Goal: Task Accomplishment & Management: Use online tool/utility

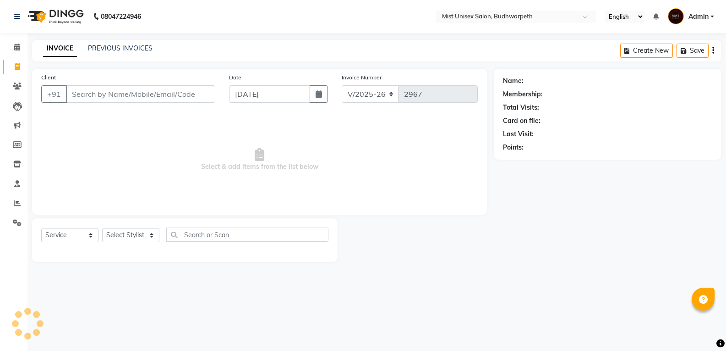
select select "5227"
select select "service"
click at [104, 47] on link "PREVIOUS INVOICES" at bounding box center [120, 48] width 65 height 8
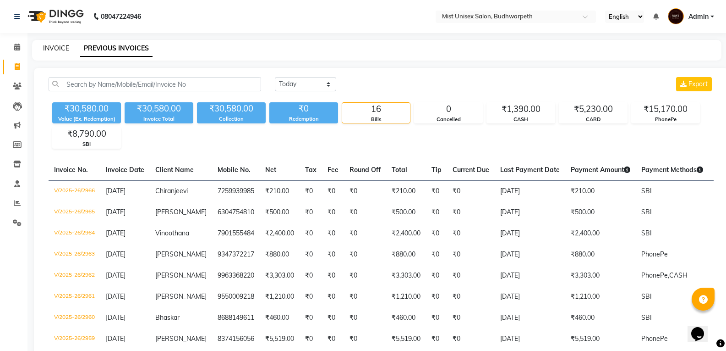
click at [60, 44] on link "INVOICE" at bounding box center [56, 48] width 26 height 8
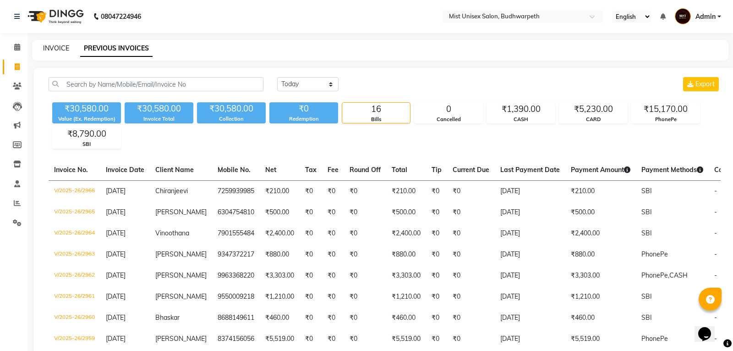
select select "service"
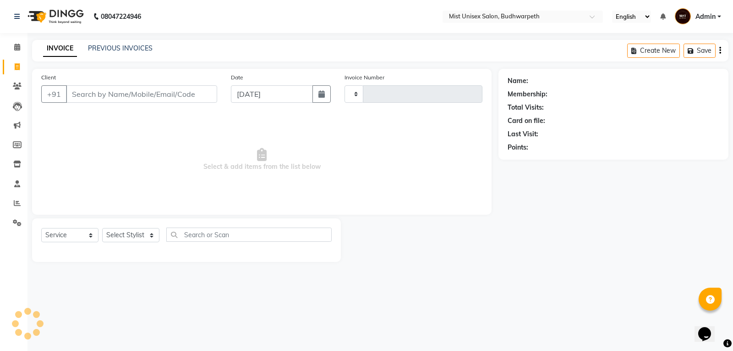
type input "2967"
select select "5227"
click at [98, 93] on input "Client" at bounding box center [141, 93] width 151 height 17
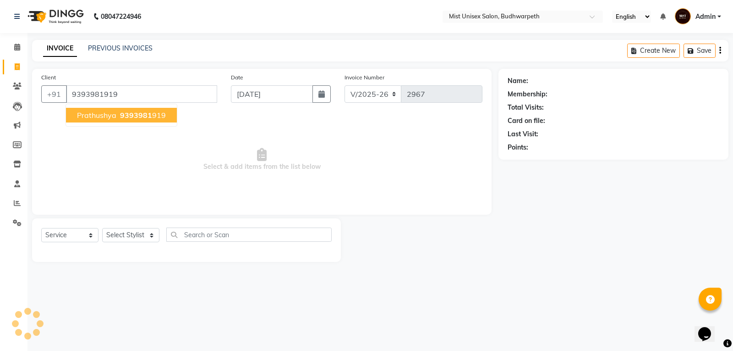
type input "9393981919"
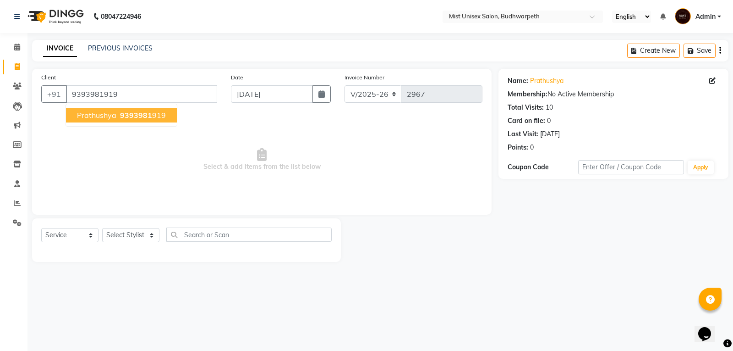
click at [126, 122] on ngb-typeahead-window "Prathushya 9393981 919" at bounding box center [122, 115] width 112 height 23
click at [127, 118] on span "9393981" at bounding box center [136, 114] width 32 height 9
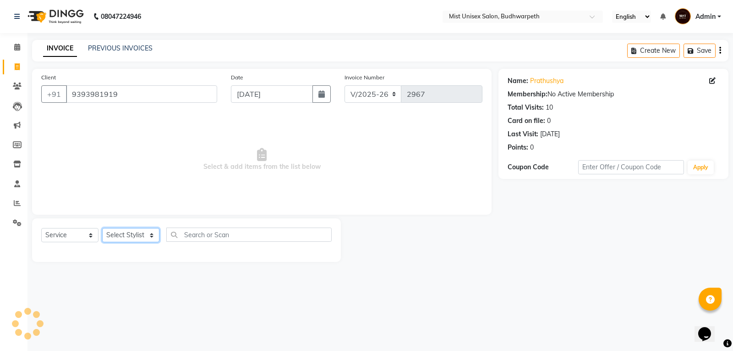
drag, startPoint x: 134, startPoint y: 233, endPoint x: 132, endPoint y: 229, distance: 4.9
click at [134, 233] on select "Select Stylist Abhi Ram [PERSON_NAME] [PERSON_NAME] Lakshmi Madhu [PERSON_NAME]…" at bounding box center [130, 235] width 57 height 14
select select "70551"
click at [102, 228] on select "Select Stylist Abhi Ram [PERSON_NAME] [PERSON_NAME] Lakshmi Madhu [PERSON_NAME]…" at bounding box center [130, 235] width 57 height 14
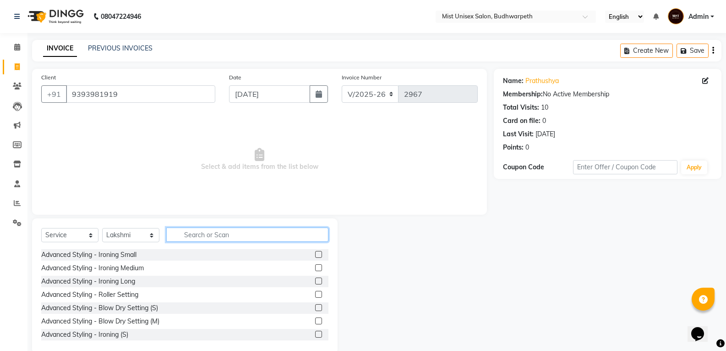
click at [203, 234] on input "text" at bounding box center [247, 234] width 162 height 14
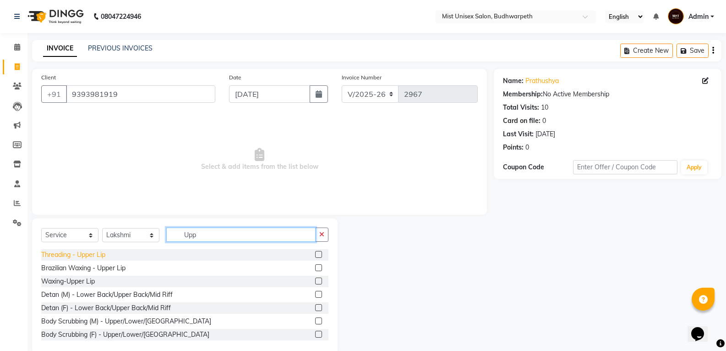
type input "Upp"
click at [57, 257] on div "Threading - Upper Lip" at bounding box center [73, 255] width 64 height 10
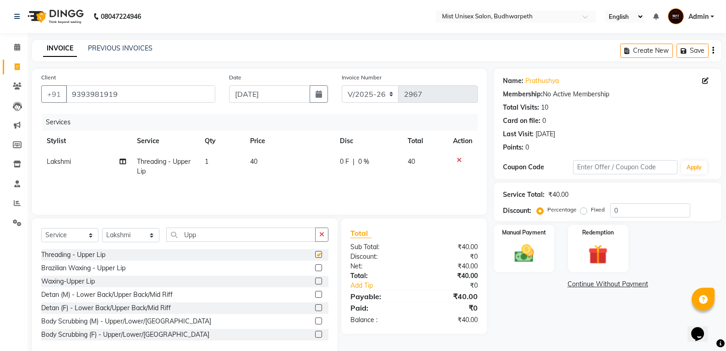
checkbox input "false"
click at [267, 178] on td "40" at bounding box center [290, 166] width 90 height 30
select select "70551"
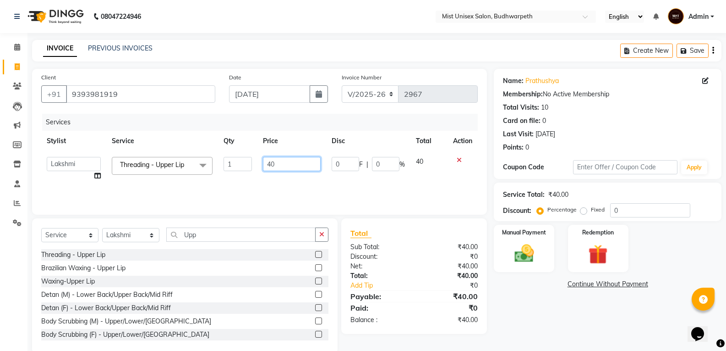
click at [271, 164] on input "40" at bounding box center [291, 164] width 57 height 14
type input "50"
click at [286, 184] on div "Services Stylist Service Qty Price Disc Total Action Abhi Ram [PERSON_NAME] [PE…" at bounding box center [259, 160] width 437 height 92
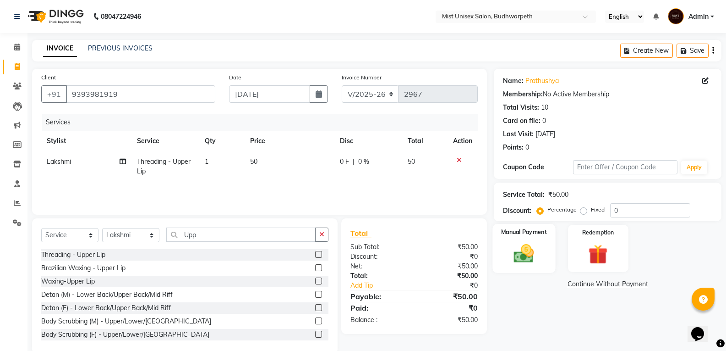
click at [528, 258] on img at bounding box center [524, 252] width 33 height 23
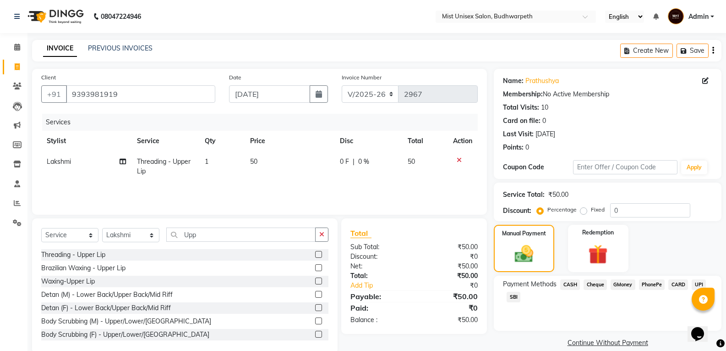
click at [513, 294] on span "SBI" at bounding box center [514, 296] width 14 height 11
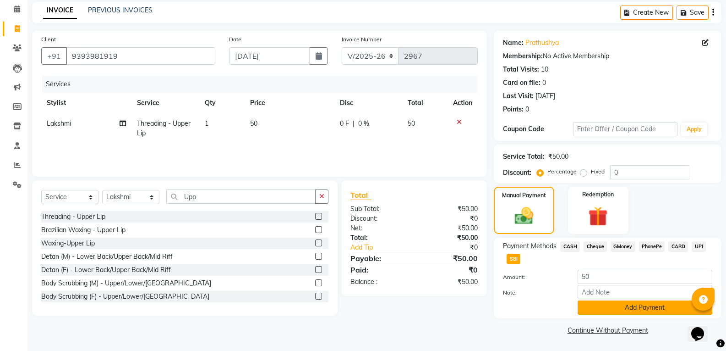
click at [634, 303] on button "Add Payment" at bounding box center [645, 307] width 135 height 14
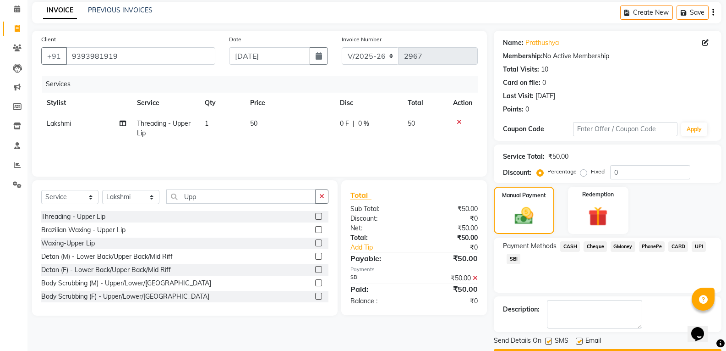
scroll to position [64, 0]
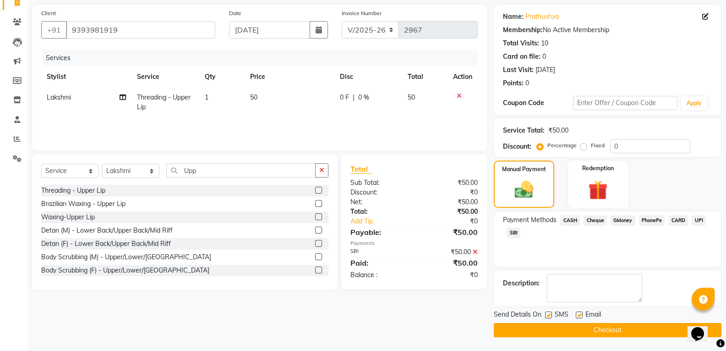
click at [631, 326] on button "Checkout" at bounding box center [608, 330] width 228 height 14
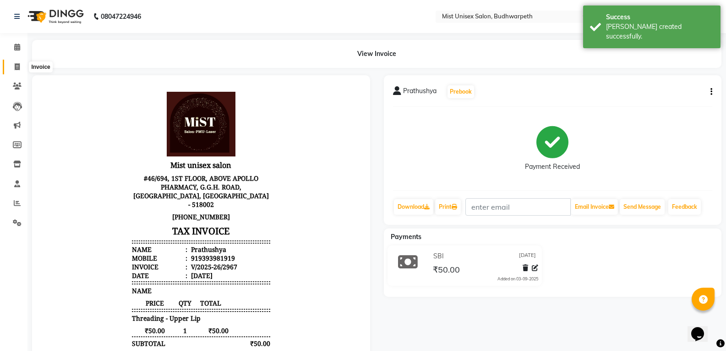
drag, startPoint x: 12, startPoint y: 65, endPoint x: 50, endPoint y: 65, distance: 38.0
click at [12, 65] on span at bounding box center [17, 67] width 16 height 11
select select "5227"
select select "service"
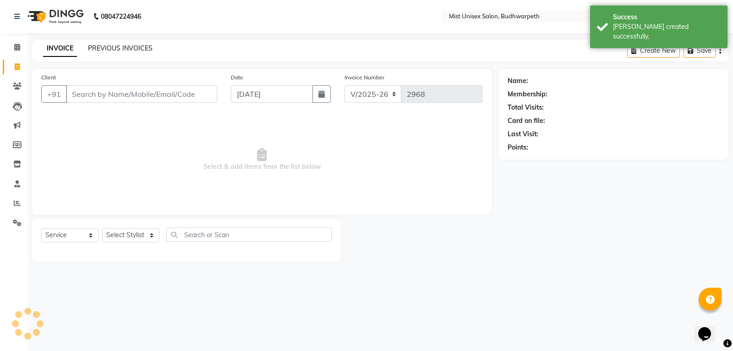
click at [99, 49] on link "PREVIOUS INVOICES" at bounding box center [120, 48] width 65 height 8
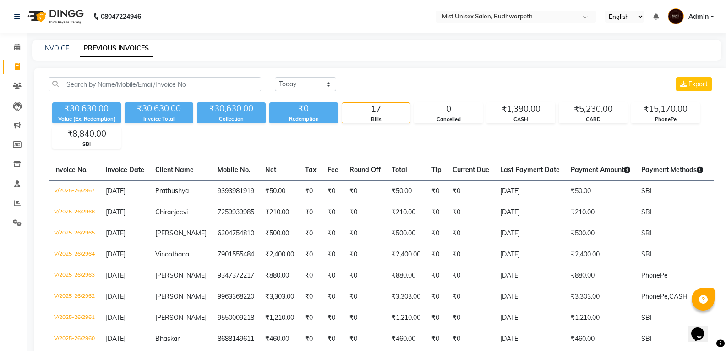
drag, startPoint x: 733, startPoint y: 143, endPoint x: 582, endPoint y: 48, distance: 178.6
click at [582, 48] on div "INVOICE PREVIOUS INVOICES" at bounding box center [371, 49] width 679 height 10
click at [60, 50] on link "INVOICE" at bounding box center [56, 48] width 26 height 8
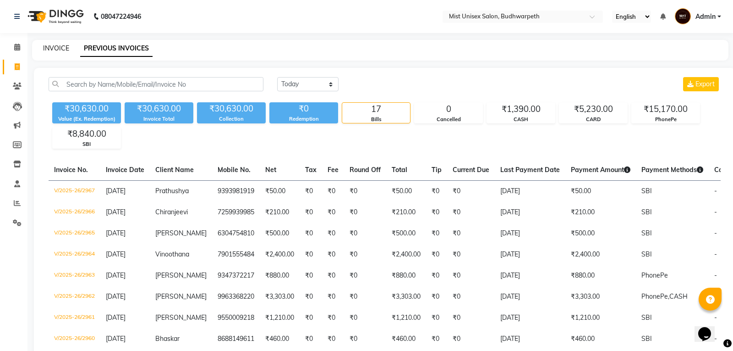
select select "5227"
select select "service"
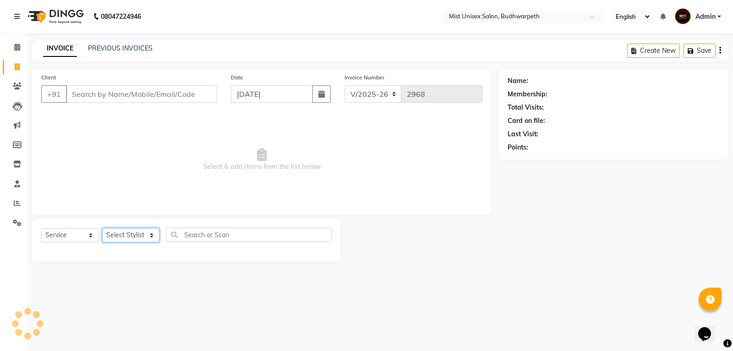
click at [118, 233] on select "Select Stylist" at bounding box center [130, 235] width 57 height 14
click at [124, 236] on select "Select Stylist" at bounding box center [130, 235] width 57 height 14
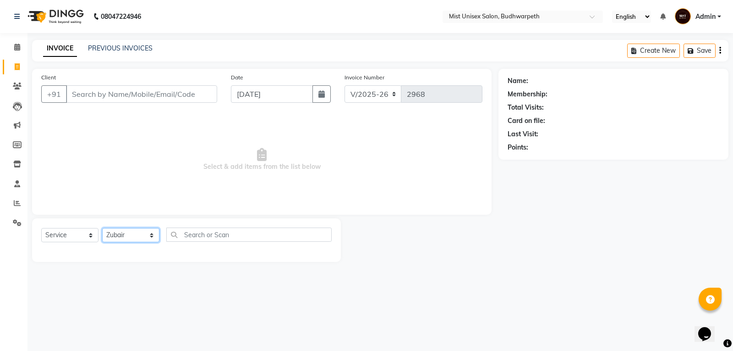
click at [102, 228] on select "Select Stylist Abhi Ram [PERSON_NAME] [PERSON_NAME] Lakshmi Madhu [PERSON_NAME]…" at bounding box center [130, 235] width 57 height 14
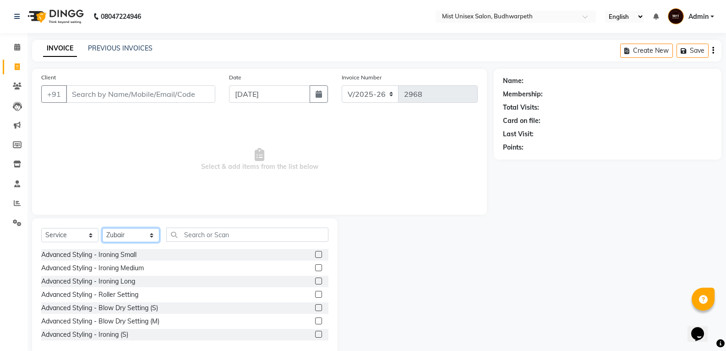
click at [127, 231] on select "Select Stylist Abhi Ram [PERSON_NAME] [PERSON_NAME] Lakshmi Madhu [PERSON_NAME]…" at bounding box center [130, 235] width 57 height 14
select select "77111"
click at [102, 228] on select "Select Stylist Abhi Ram [PERSON_NAME] [PERSON_NAME] Lakshmi Madhu [PERSON_NAME]…" at bounding box center [130, 235] width 57 height 14
click at [185, 230] on input "text" at bounding box center [247, 234] width 162 height 14
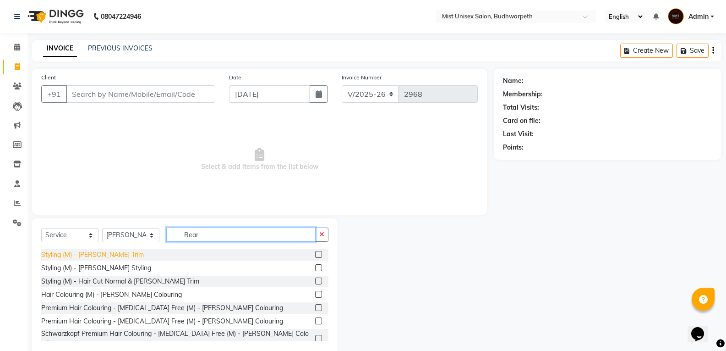
type input "Bear"
click at [74, 257] on div "Styling (M) - [PERSON_NAME] Trim" at bounding box center [92, 255] width 103 height 10
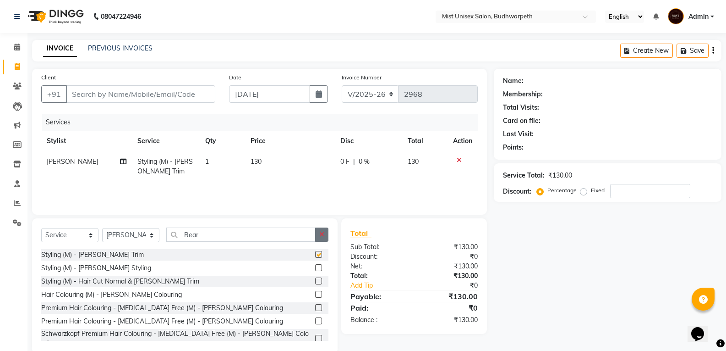
checkbox input "false"
drag, startPoint x: 327, startPoint y: 232, endPoint x: 290, endPoint y: 235, distance: 36.3
click at [326, 231] on button "button" at bounding box center [321, 234] width 13 height 14
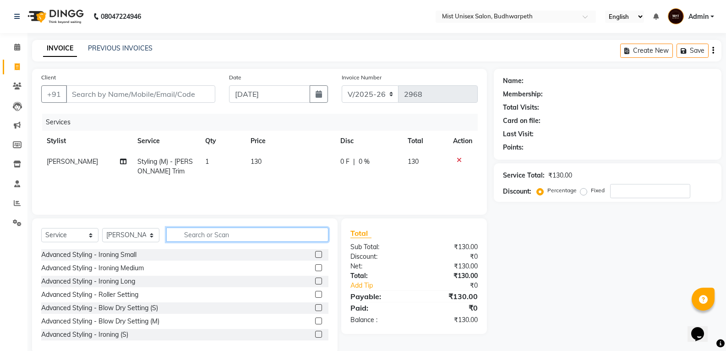
click at [287, 235] on input "text" at bounding box center [247, 234] width 162 height 14
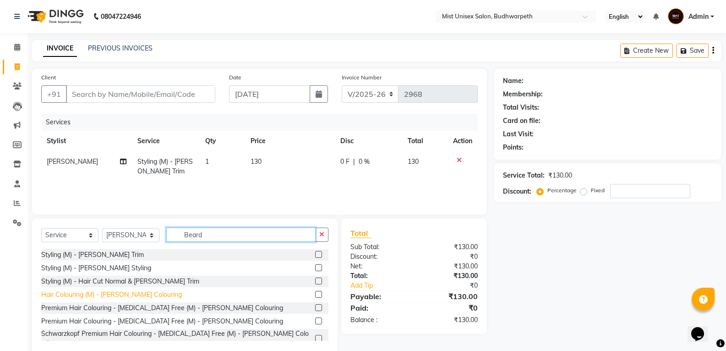
type input "Beard"
click at [136, 293] on div "Hair Colouring (M) - [PERSON_NAME] Colouring" at bounding box center [111, 295] width 141 height 10
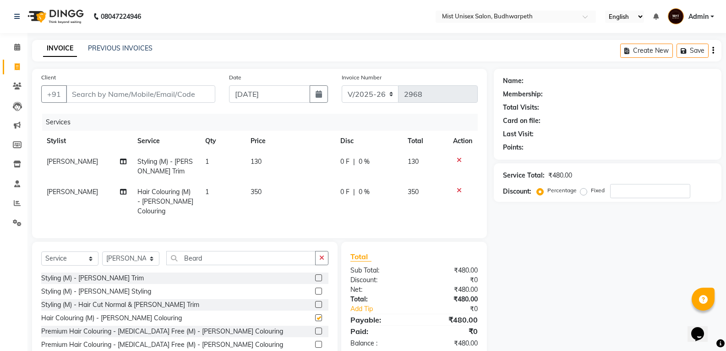
checkbox input "false"
click at [316, 254] on button "button" at bounding box center [321, 258] width 13 height 14
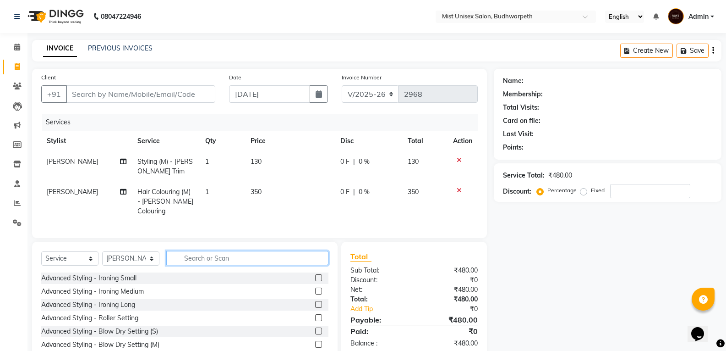
click at [273, 255] on input "text" at bounding box center [247, 258] width 162 height 14
type input "Detan Fac"
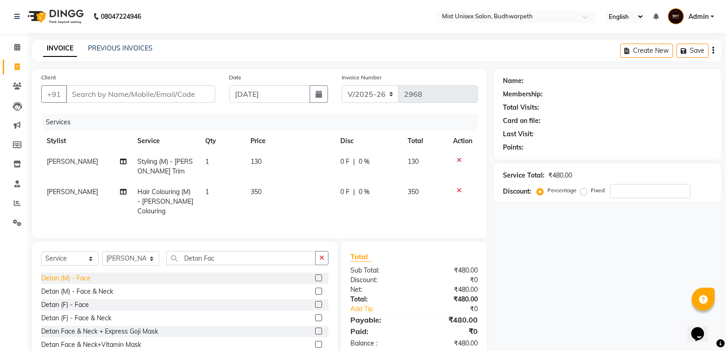
click at [89, 276] on div "Detan (M) - Face" at bounding box center [65, 278] width 49 height 10
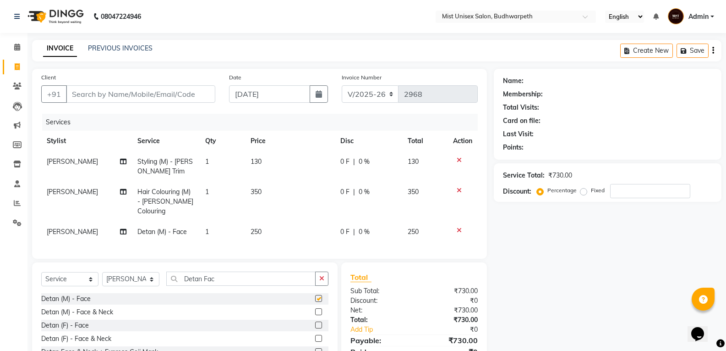
checkbox input "false"
click at [326, 275] on button "button" at bounding box center [321, 278] width 13 height 14
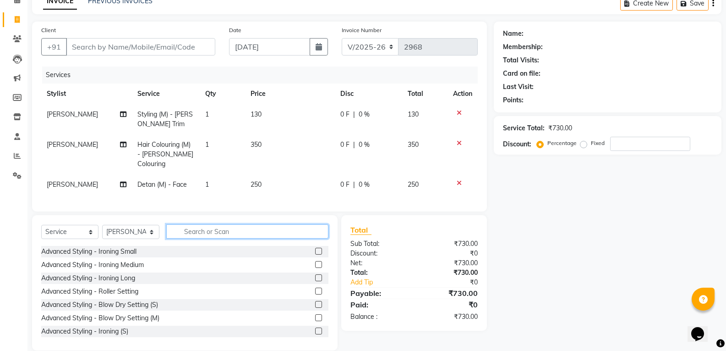
scroll to position [48, 0]
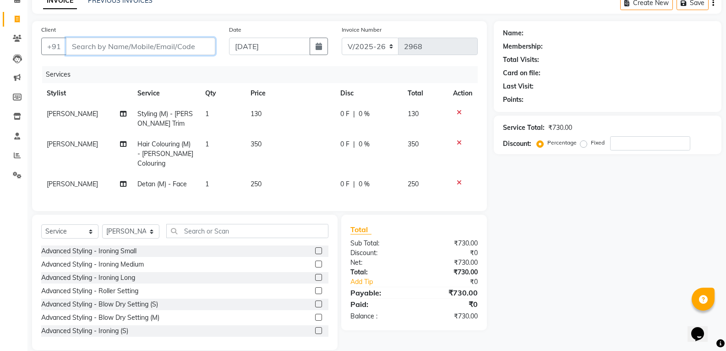
click at [84, 40] on input "Client" at bounding box center [140, 46] width 149 height 17
type input "N"
type input "0"
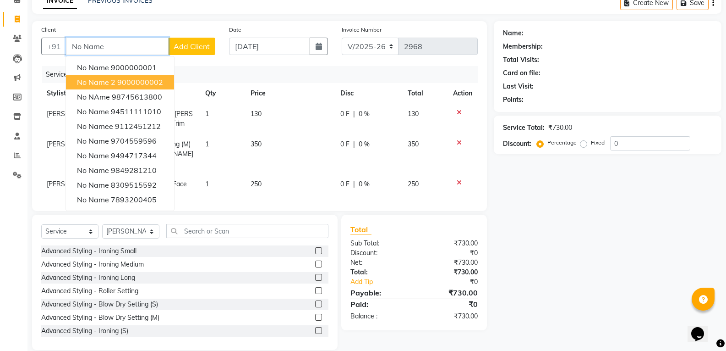
click at [94, 83] on span "No Name 2" at bounding box center [96, 81] width 38 height 9
type input "9000000002"
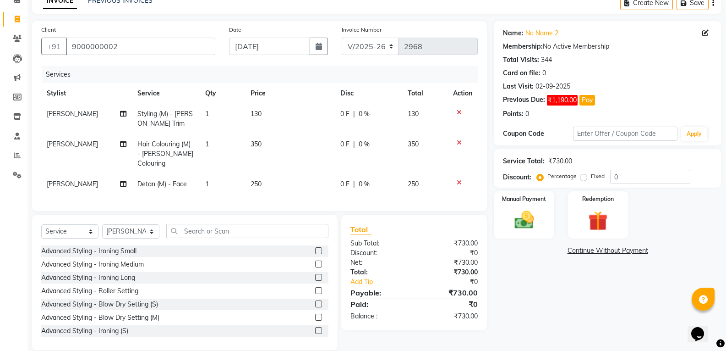
scroll to position [58, 0]
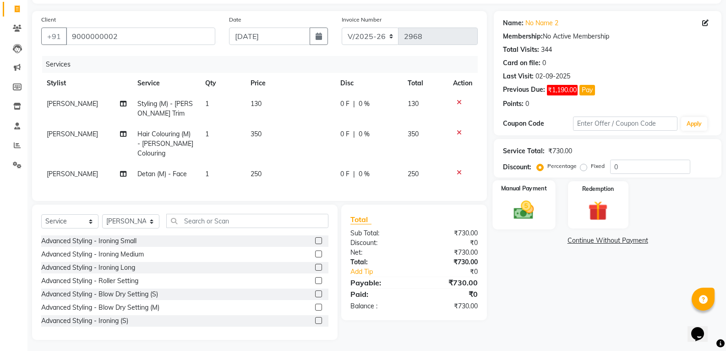
click at [528, 208] on img at bounding box center [524, 209] width 33 height 23
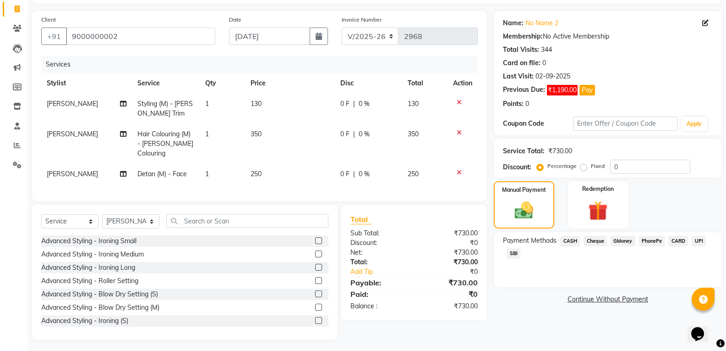
click at [511, 251] on span "SBI" at bounding box center [514, 253] width 14 height 11
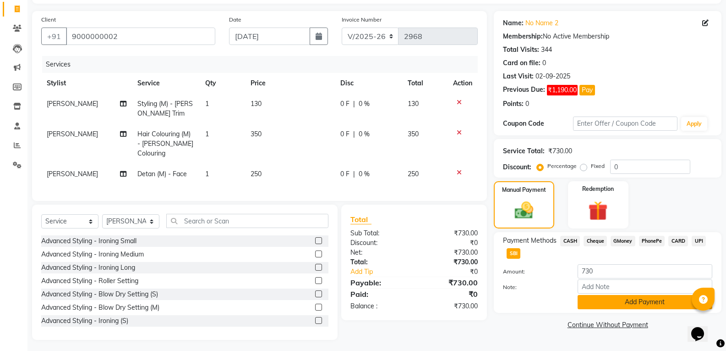
click at [600, 303] on button "Add Payment" at bounding box center [645, 302] width 135 height 14
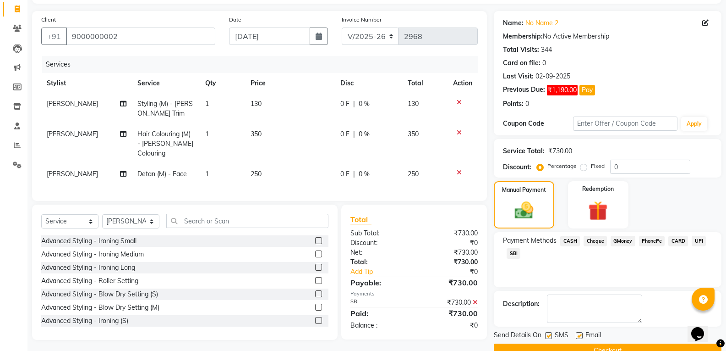
scroll to position [78, 0]
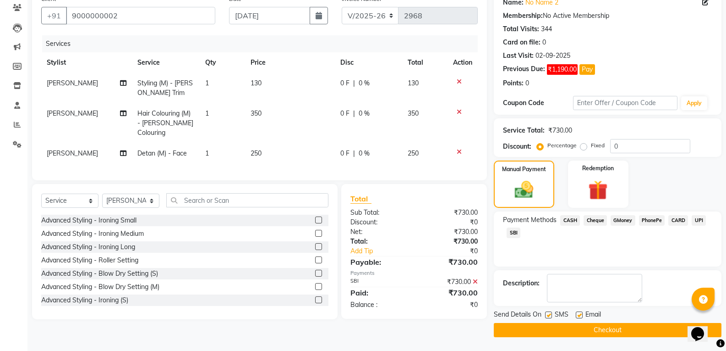
click at [636, 331] on button "Checkout" at bounding box center [608, 330] width 228 height 14
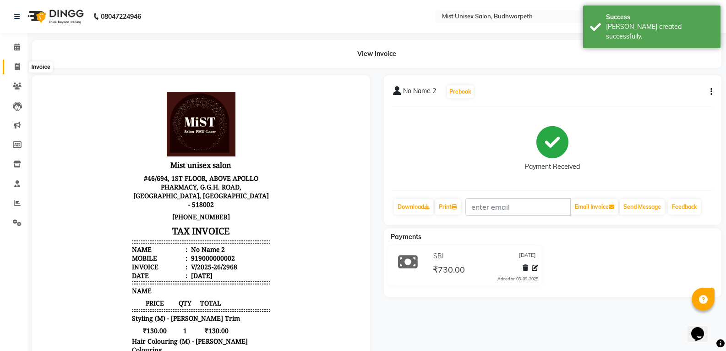
drag, startPoint x: 18, startPoint y: 66, endPoint x: 50, endPoint y: 62, distance: 32.4
click at [18, 66] on icon at bounding box center [17, 66] width 5 height 7
select select "service"
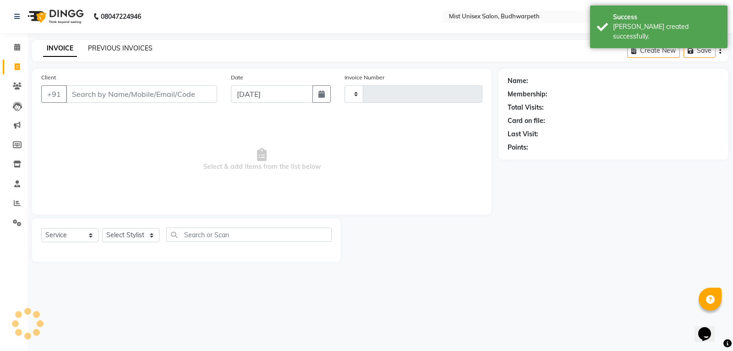
type input "2969"
select select "5227"
click at [89, 47] on link "PREVIOUS INVOICES" at bounding box center [120, 48] width 65 height 8
